Goal: Information Seeking & Learning: Compare options

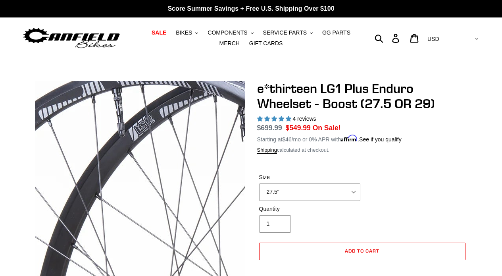
select select "highest-rating"
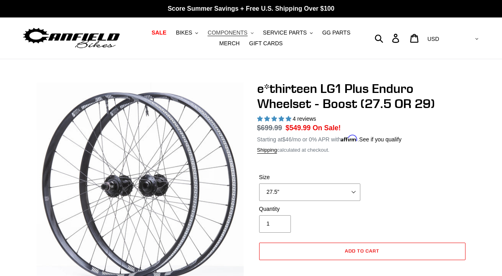
click at [215, 33] on span "COMPONENTS" at bounding box center [228, 32] width 40 height 7
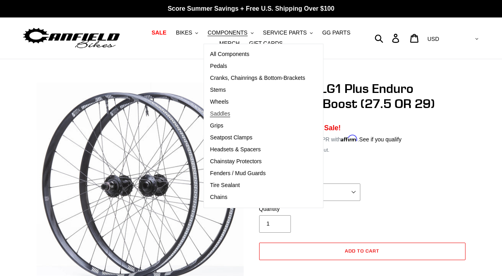
click at [228, 116] on span "Saddles" at bounding box center [220, 113] width 20 height 7
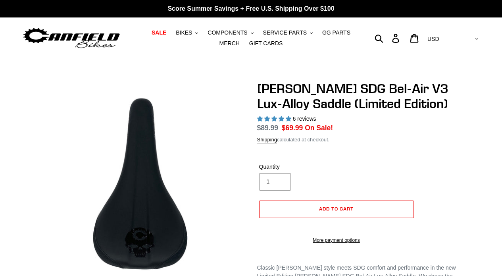
select select "highest-rating"
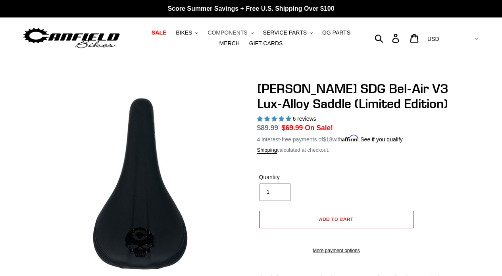
click at [240, 34] on span "COMPONENTS" at bounding box center [228, 32] width 40 height 7
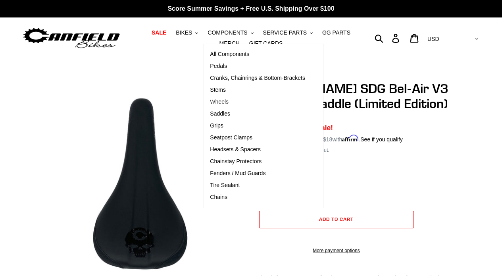
click at [237, 98] on link "Wheels" at bounding box center [257, 102] width 107 height 12
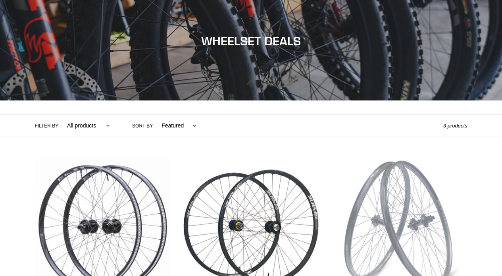
scroll to position [100, 0]
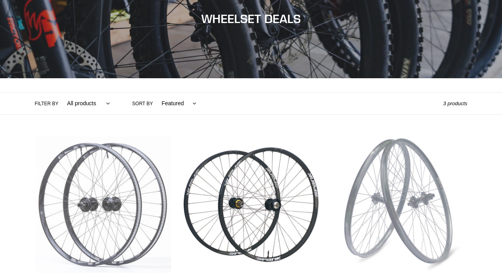
click at [112, 197] on link "e*thirteen LG1 Plus Enduro Wheelset - Boost (27.5 OR 29)" at bounding box center [103, 234] width 136 height 194
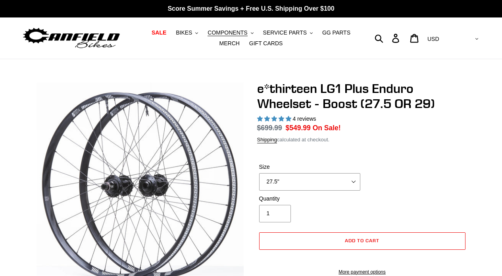
select select "highest-rating"
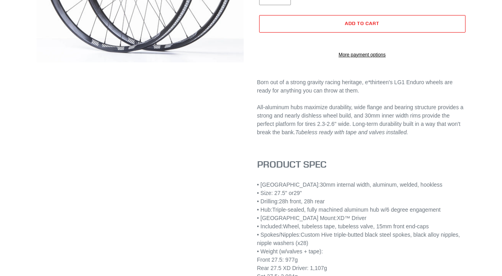
scroll to position [230, 0]
